Goal: Task Accomplishment & Management: Complete application form

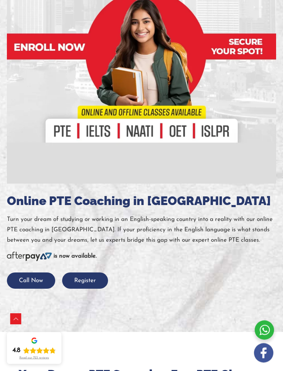
scroll to position [331, 0]
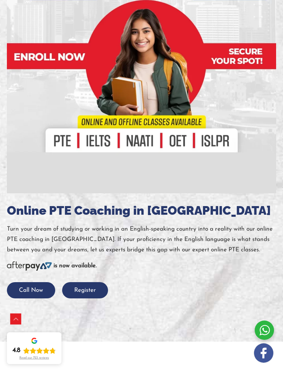
click at [78, 286] on button "Register" at bounding box center [85, 290] width 46 height 16
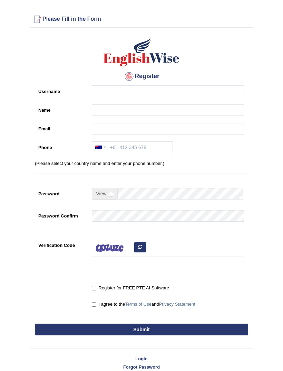
click at [95, 288] on input "Register for FREE PTE AI Software" at bounding box center [94, 288] width 4 height 4
checkbox input "true"
click at [99, 302] on label "I agree to the Terms of Use and Privacy Statement ." at bounding box center [144, 304] width 105 height 7
click at [96, 302] on input "I agree to the Terms of Use and Privacy Statement ." at bounding box center [94, 304] width 4 height 4
checkbox input "true"
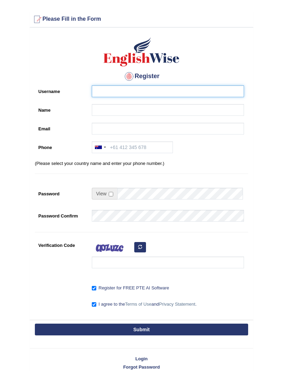
click at [170, 95] on input "Username" at bounding box center [168, 91] width 152 height 12
type input "Dimple7797"
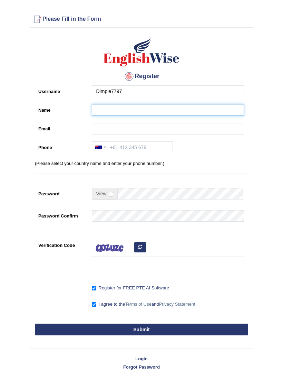
click at [187, 110] on input "Name" at bounding box center [168, 110] width 152 height 12
type input "Dimple"
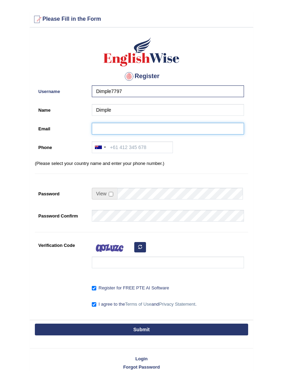
click at [142, 129] on input "Email" at bounding box center [168, 129] width 152 height 12
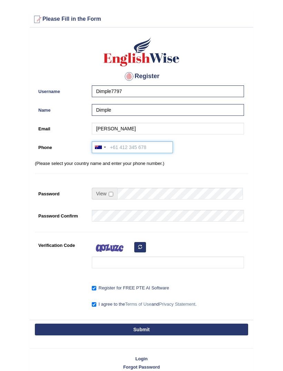
click at [132, 143] on input "Phone" at bounding box center [132, 147] width 81 height 12
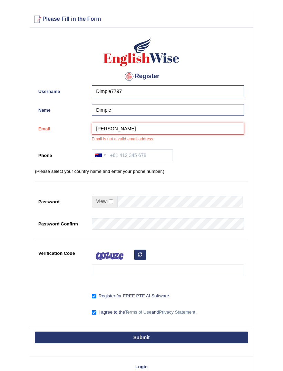
click at [168, 129] on input "Patel" at bounding box center [168, 129] width 152 height 12
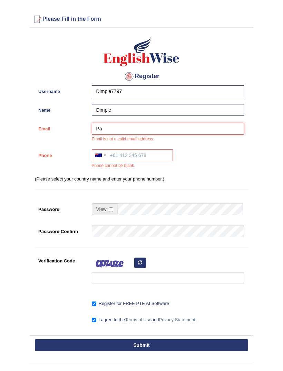
type input "P"
type input "Dimmplejoshi@gmail.com"
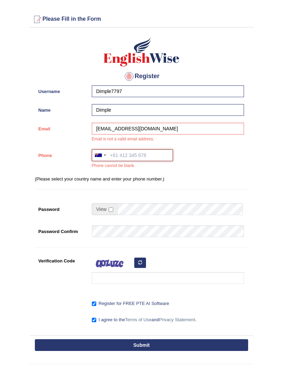
click at [133, 160] on input "Phone" at bounding box center [132, 155] width 81 height 12
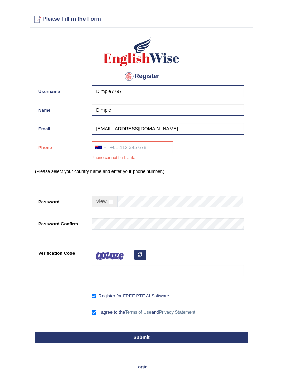
click at [103, 145] on div at bounding box center [100, 147] width 16 height 11
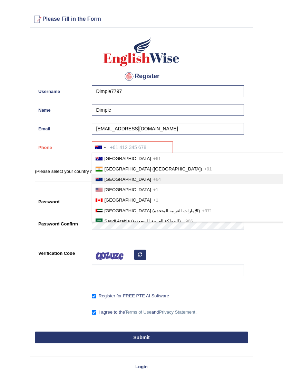
click at [126, 179] on span "New Zealand" at bounding box center [128, 179] width 47 height 5
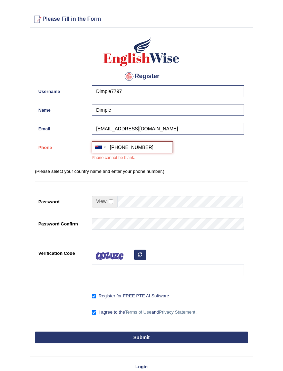
type input "+64221607798"
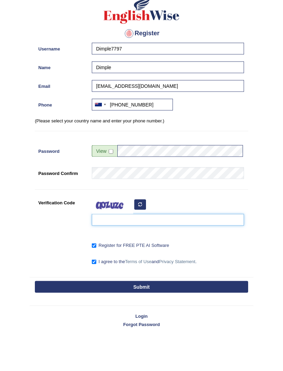
click at [129, 256] on input "Verification Code" at bounding box center [168, 262] width 152 height 12
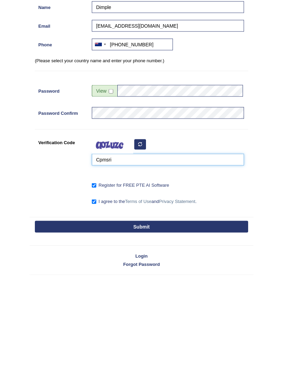
scroll to position [12, 0]
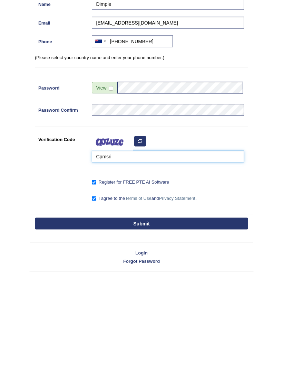
type input "Cpmsri"
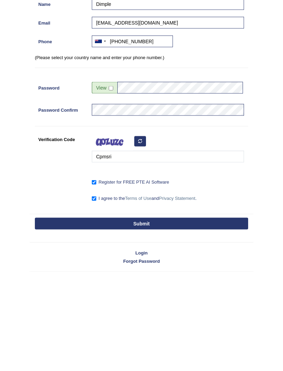
click at [186, 311] on button "Submit" at bounding box center [142, 317] width 214 height 12
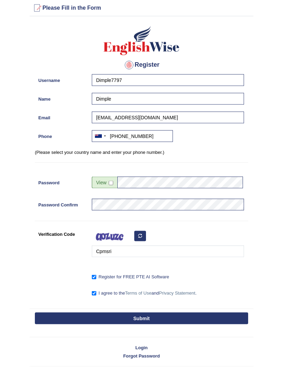
click at [178, 312] on button "Submit" at bounding box center [142, 318] width 214 height 12
click at [182, 312] on button "Submit" at bounding box center [142, 318] width 214 height 12
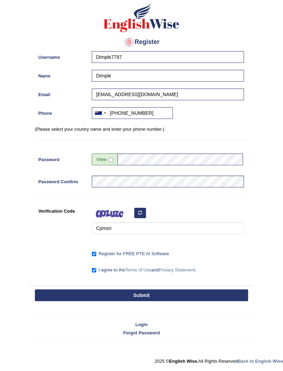
click at [184, 296] on button "Submit" at bounding box center [142, 295] width 214 height 12
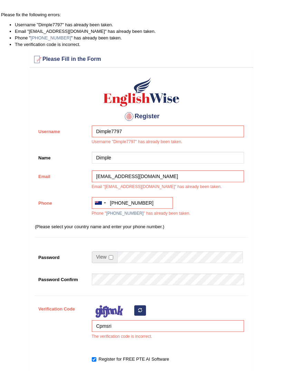
click at [142, 308] on icon "button" at bounding box center [140, 310] width 4 height 4
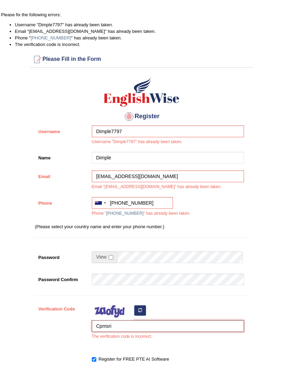
click at [148, 330] on input "Cpmsri" at bounding box center [168, 326] width 152 height 12
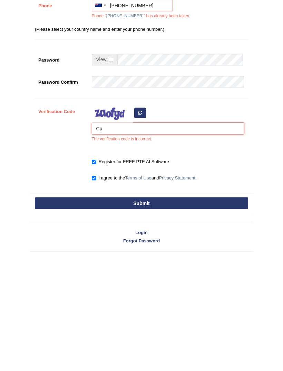
type input "C"
type input "mojenin"
click at [202, 313] on button "Submit" at bounding box center [142, 319] width 214 height 12
type input "+64221607798"
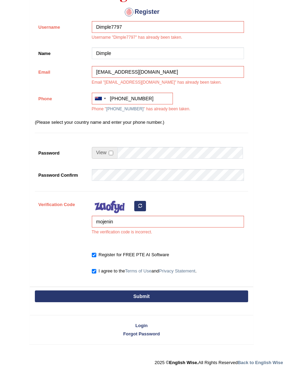
scroll to position [98, 0]
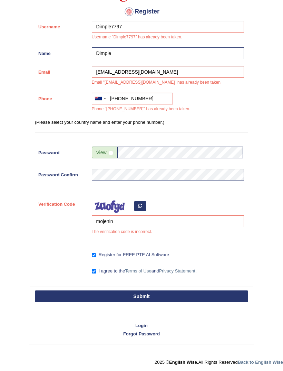
click at [191, 291] on button "Submit" at bounding box center [142, 296] width 214 height 12
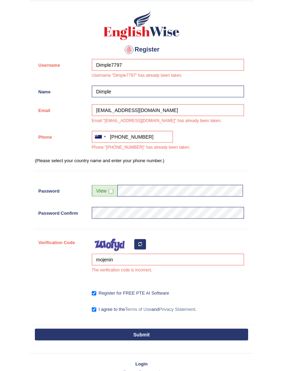
scroll to position [60, 0]
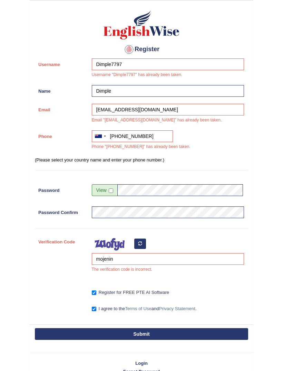
click at [179, 328] on button "Submit" at bounding box center [142, 334] width 214 height 12
click at [177, 331] on button "Submit" at bounding box center [142, 334] width 214 height 12
click at [177, 332] on button "Submit" at bounding box center [142, 334] width 214 height 12
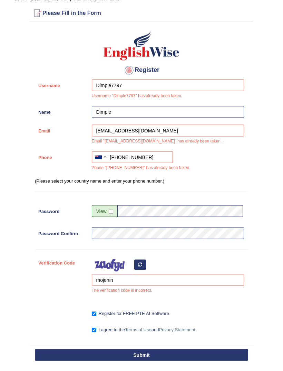
scroll to position [0, 0]
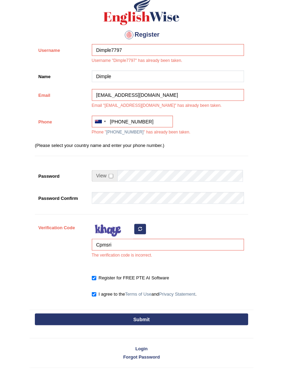
scroll to position [81, 0]
click at [145, 347] on link "Login" at bounding box center [142, 348] width 224 height 7
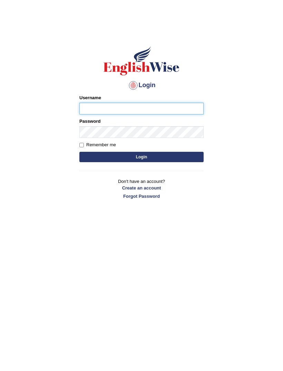
type input "Dimple7797"
click at [142, 157] on button "Login" at bounding box center [141, 157] width 124 height 10
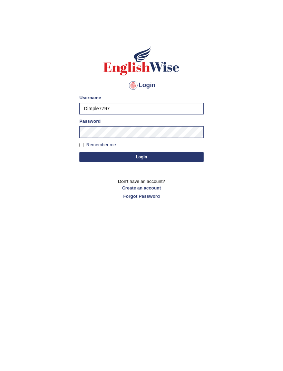
click at [84, 145] on input "Remember me" at bounding box center [81, 145] width 4 height 4
checkbox input "true"
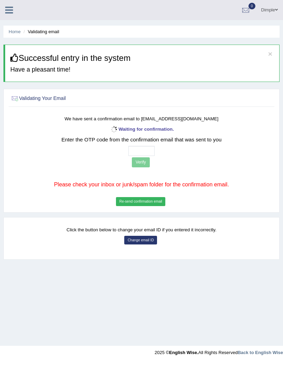
click at [133, 206] on button "Re-send confirmation email" at bounding box center [140, 201] width 49 height 9
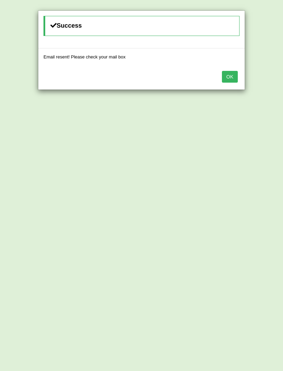
click at [229, 81] on button "OK" at bounding box center [230, 77] width 16 height 12
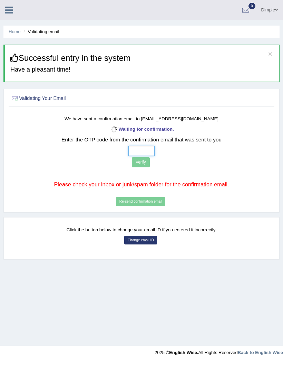
click at [129, 153] on input "text" at bounding box center [142, 151] width 27 height 10
type input "9 3 0 9"
click at [132, 165] on button "Verify" at bounding box center [141, 162] width 18 height 10
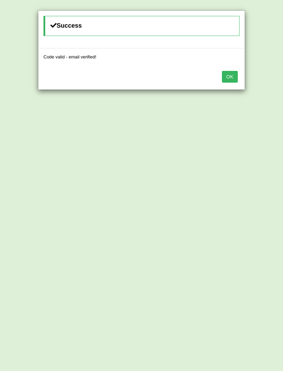
click at [234, 71] on button "OK" at bounding box center [230, 77] width 16 height 12
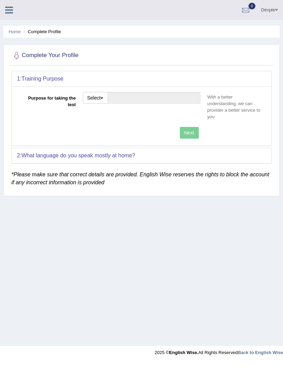
click at [103, 97] on span "button" at bounding box center [102, 97] width 3 height 1
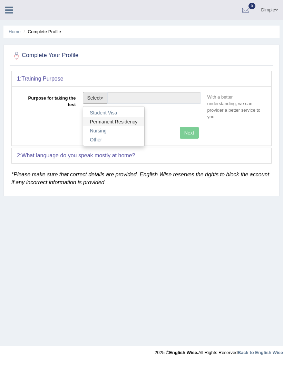
click at [124, 120] on link "Permanent Residency" at bounding box center [114, 121] width 62 height 9
type input "Permanent Residency"
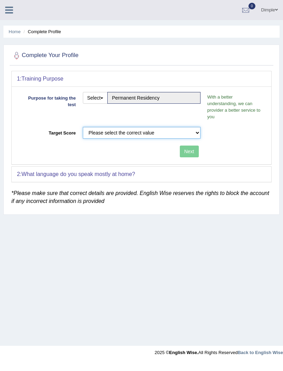
click at [196, 130] on select "Please select the correct value 50 (6 bands) 58 (6.5 bands) 65 (7 bands) 79 (8 …" at bounding box center [142, 133] width 118 height 12
select select "58"
click at [189, 150] on button "Next" at bounding box center [189, 151] width 19 height 12
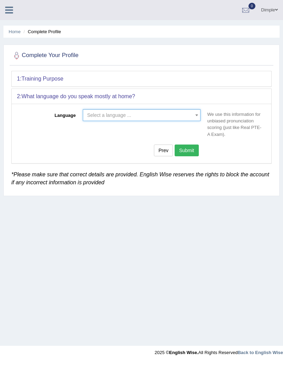
click at [192, 117] on span "Select a language ..." at bounding box center [142, 115] width 118 height 12
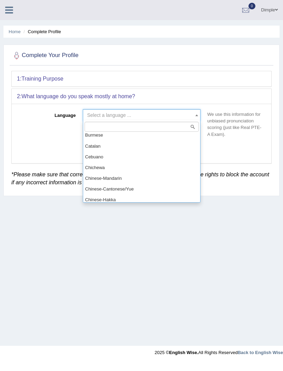
click at [181, 126] on input "search" at bounding box center [142, 127] width 114 height 10
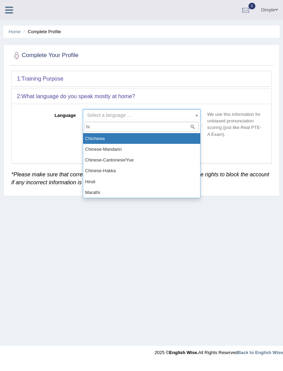
type input "hin"
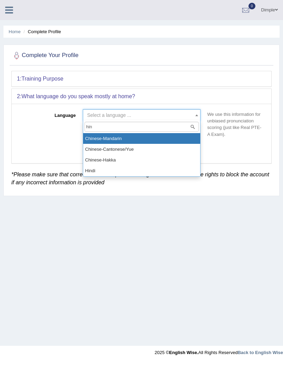
select select "Hindi"
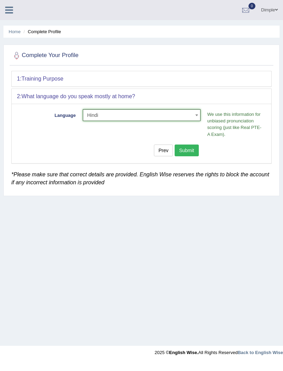
click at [190, 149] on button "Submit" at bounding box center [187, 150] width 24 height 12
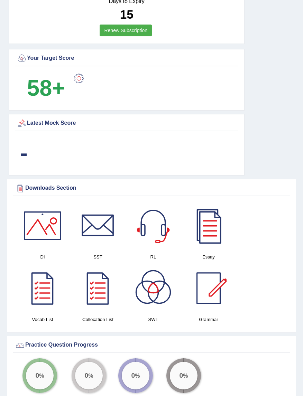
scroll to position [479, 0]
click at [54, 230] on div at bounding box center [42, 225] width 48 height 48
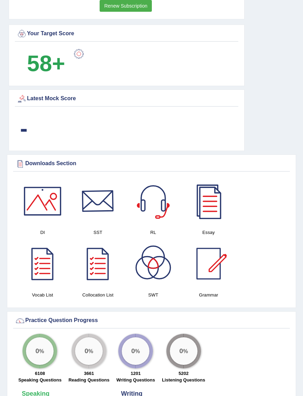
click at [98, 208] on div at bounding box center [98, 201] width 48 height 48
click at [154, 206] on div at bounding box center [153, 201] width 48 height 48
click at [212, 204] on div at bounding box center [208, 201] width 48 height 48
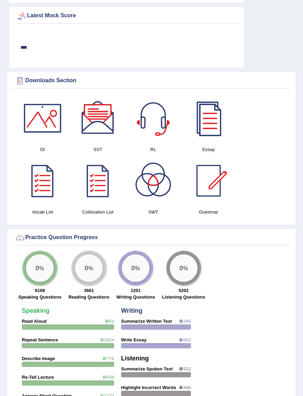
scroll to position [594, 0]
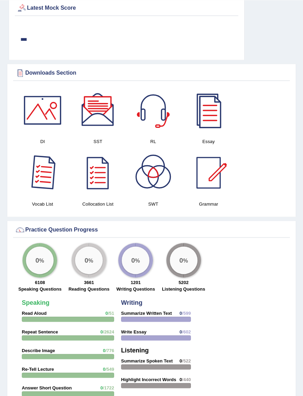
click at [36, 176] on div at bounding box center [42, 173] width 48 height 48
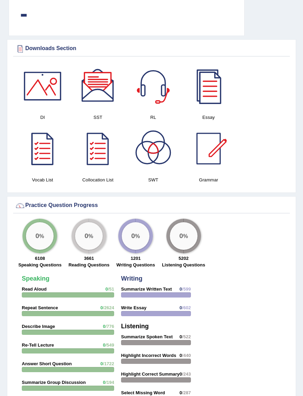
click at [207, 152] on div at bounding box center [208, 148] width 48 height 48
